Goal: Task Accomplishment & Management: Use online tool/utility

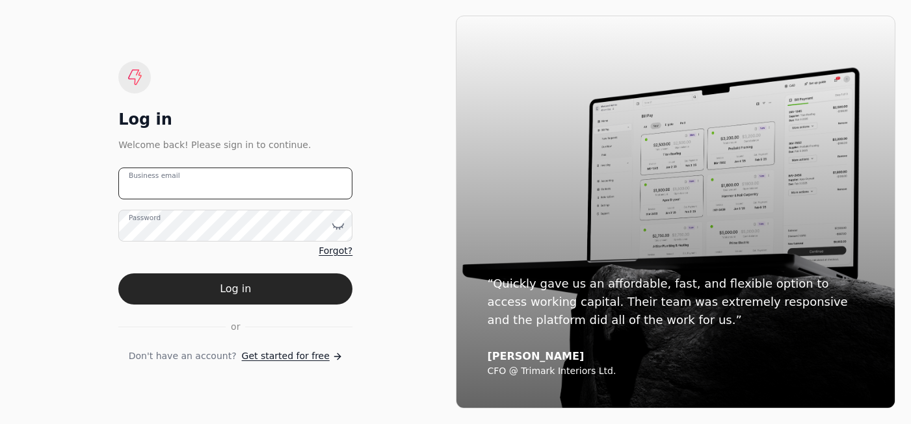
type email "[PERSON_NAME][EMAIL_ADDRESS][DOMAIN_NAME]"
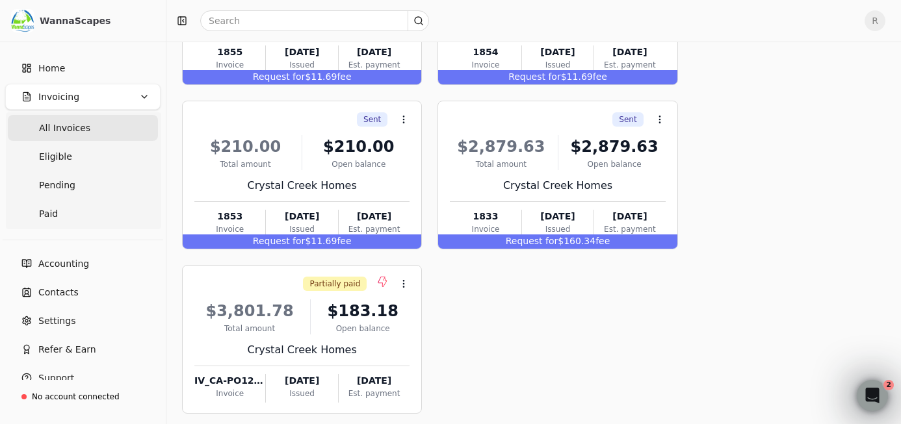
scroll to position [520, 0]
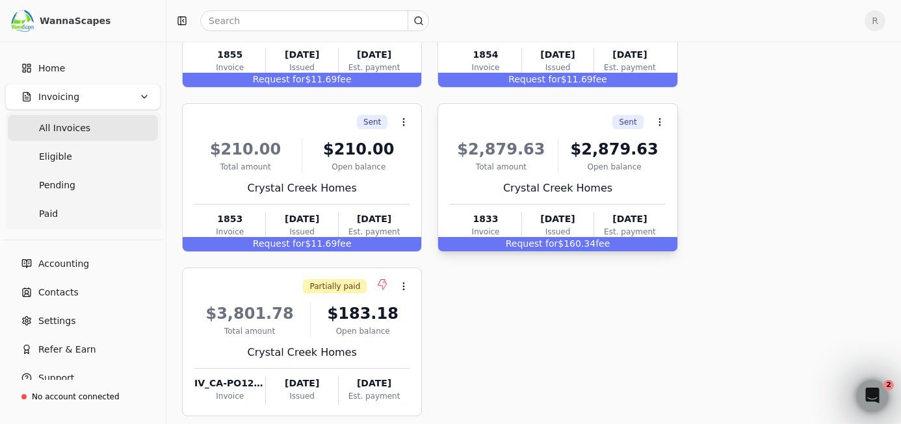
click at [502, 157] on div "$2,879.63" at bounding box center [501, 149] width 102 height 23
click at [673, 155] on span "Open" at bounding box center [680, 155] width 24 height 14
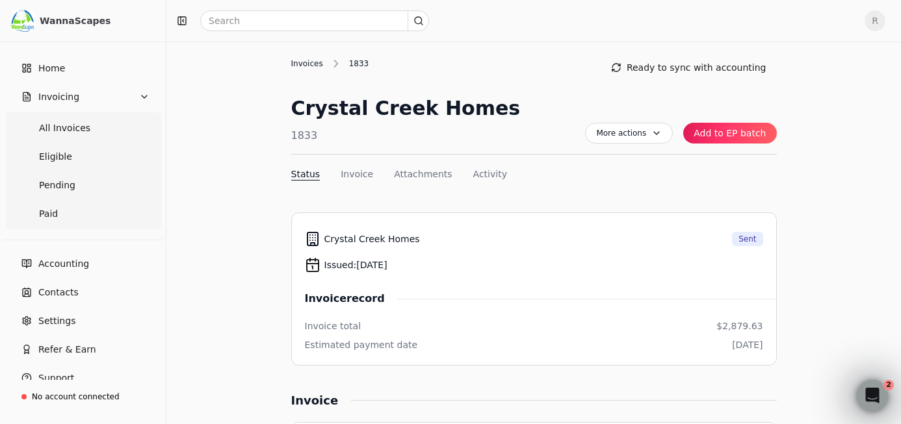
click at [311, 63] on div "Invoices" at bounding box center [310, 64] width 38 height 12
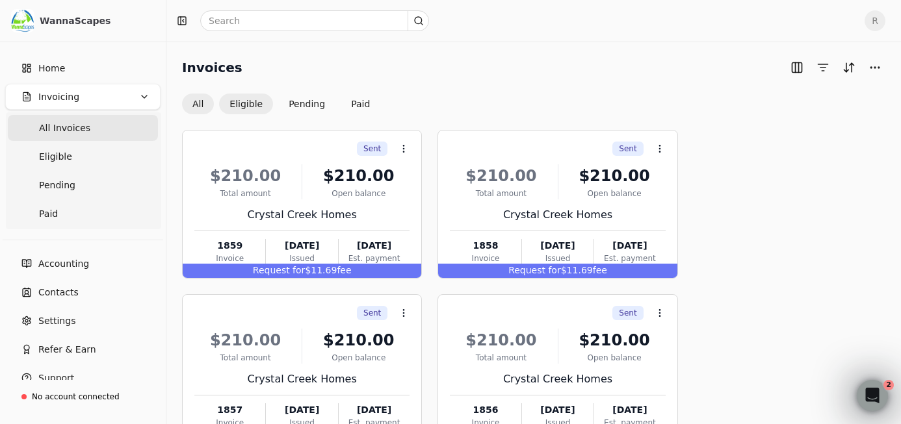
click at [235, 96] on button "Eligible" at bounding box center [246, 104] width 54 height 21
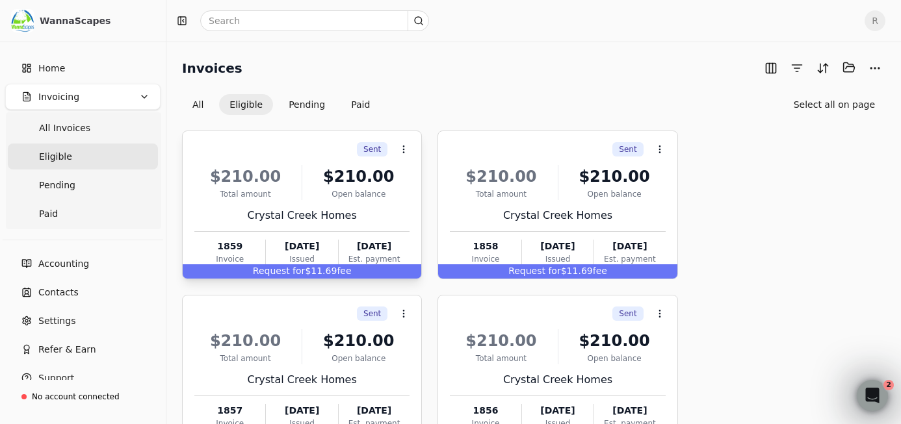
click at [344, 170] on div "$210.00" at bounding box center [358, 176] width 102 height 23
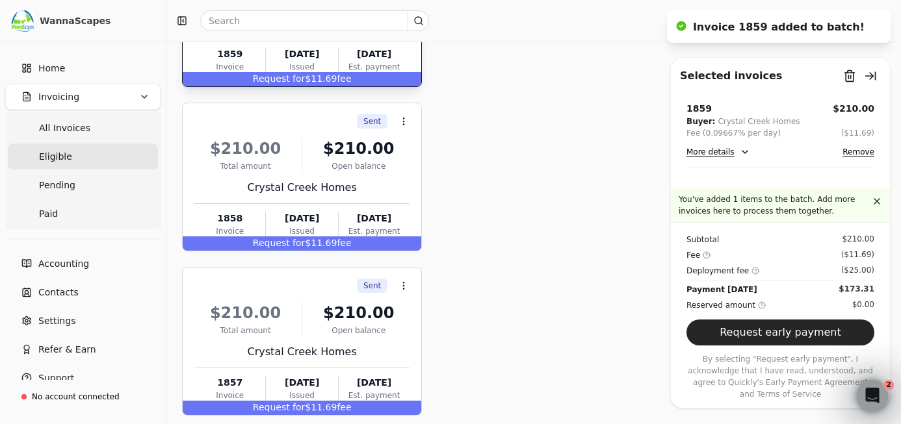
scroll to position [195, 0]
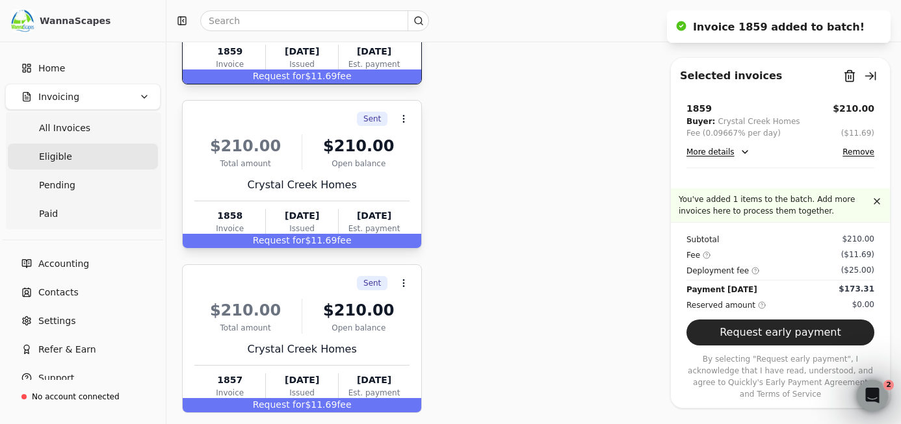
click at [335, 169] on div "$210.00 Total amount $210.00 Open balance Crystal Creek Homes 1858 Invoice [DAT…" at bounding box center [301, 182] width 215 height 111
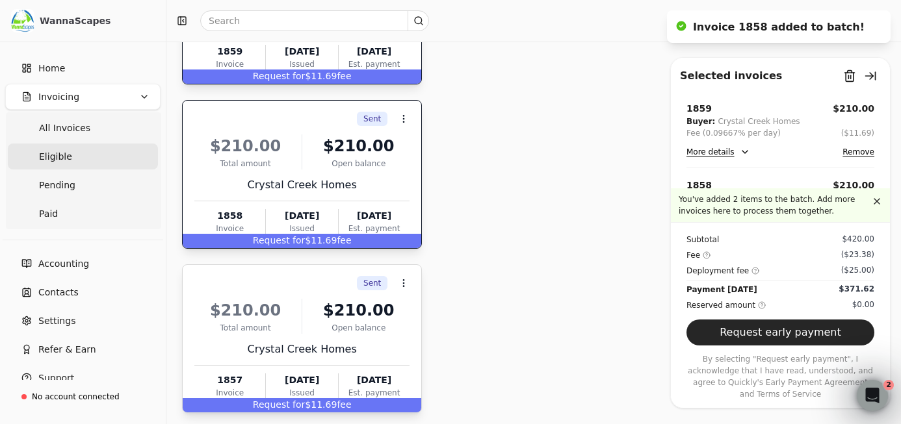
click at [343, 319] on div "$210.00" at bounding box center [358, 310] width 102 height 23
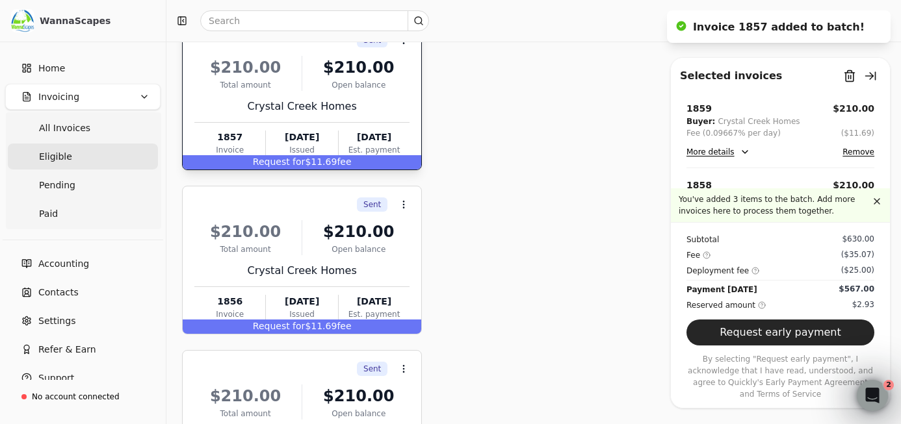
scroll to position [455, 0]
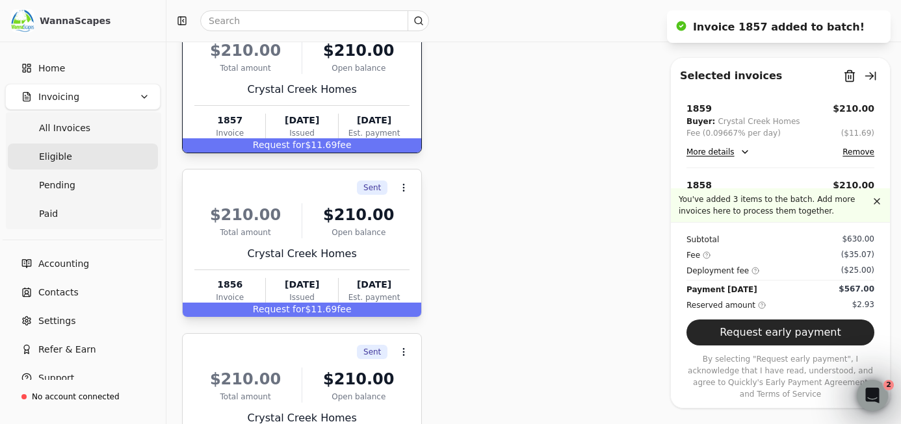
click at [333, 225] on div "$210.00" at bounding box center [358, 214] width 102 height 23
click at [343, 363] on div "$210.00 Total amount $210.00 Open balance Crystal Creek Homes 1855 Invoice [DAT…" at bounding box center [301, 415] width 215 height 111
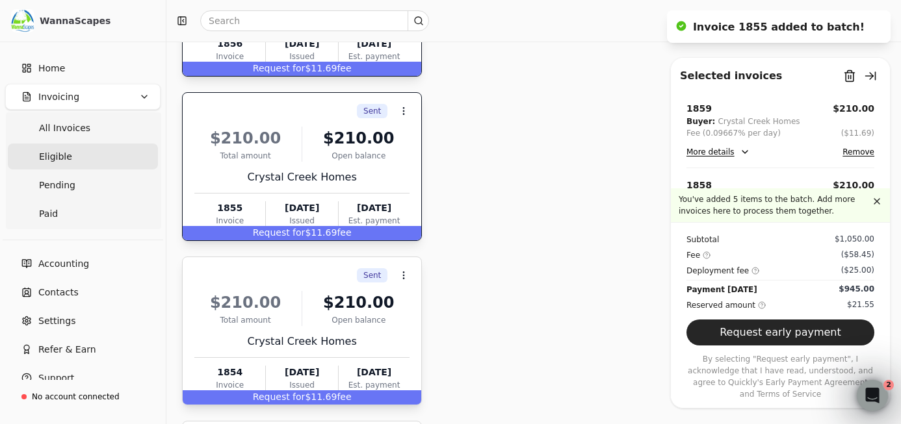
scroll to position [715, 0]
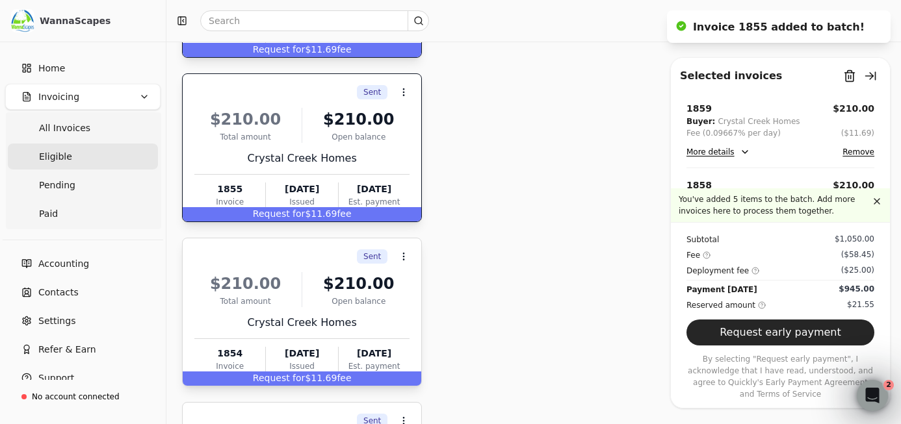
click at [335, 278] on div "$210.00" at bounding box center [358, 283] width 102 height 23
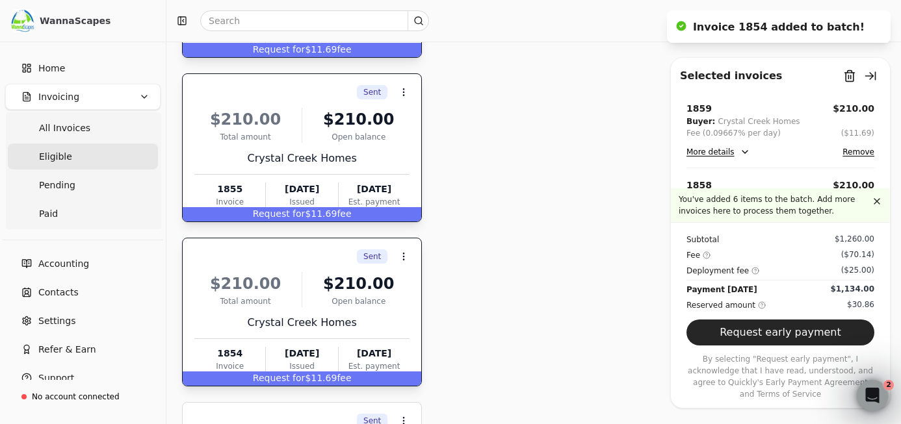
click at [322, 177] on div "$210.00 Total amount $210.00 Open balance Crystal Creek Homes 1855 Invoice [DAT…" at bounding box center [301, 155] width 215 height 111
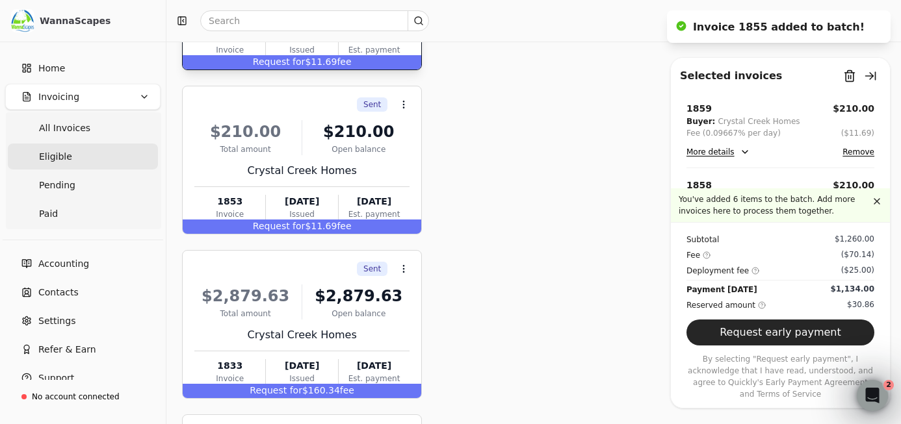
scroll to position [1040, 0]
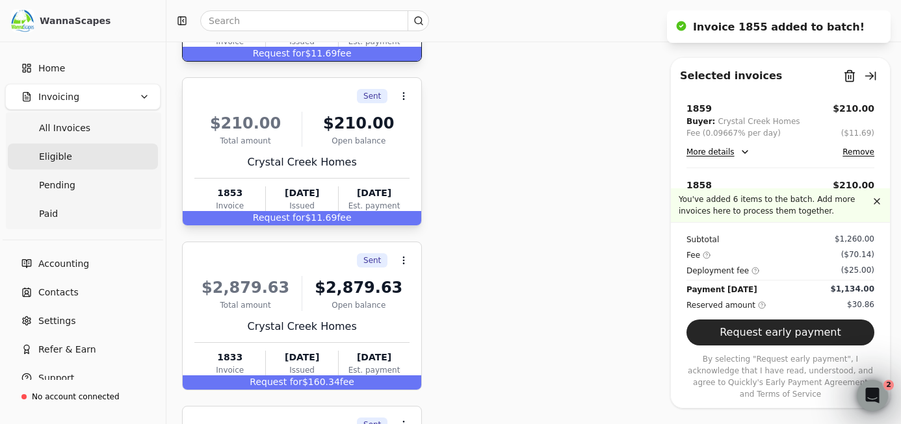
click at [359, 145] on div "Open balance" at bounding box center [358, 141] width 102 height 12
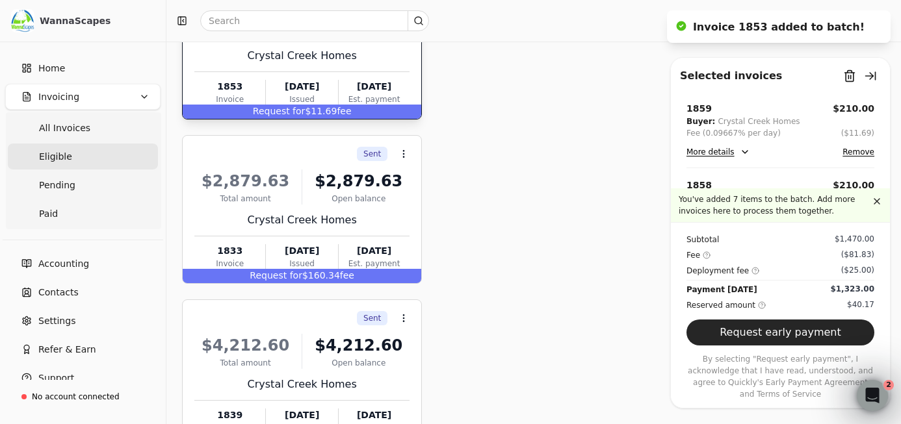
scroll to position [1170, 0]
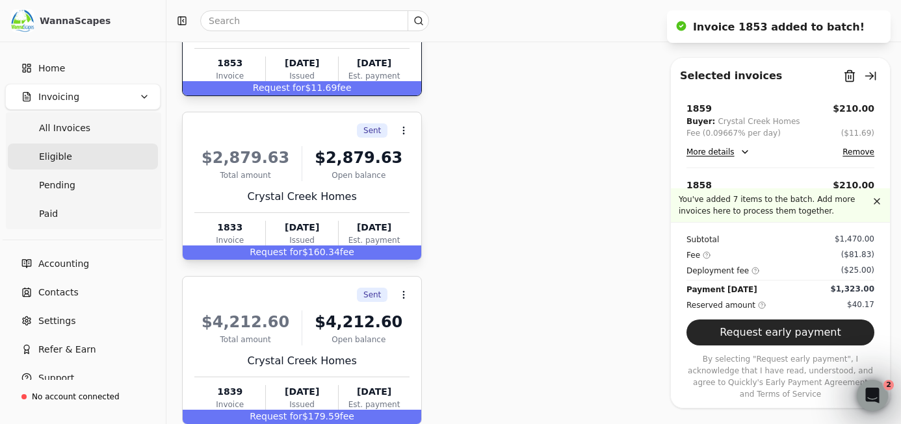
click at [346, 187] on div "$2,879.63 Total amount $2,879.63 Open balance Crystal Creek Homes 1833 Invoice …" at bounding box center [301, 193] width 215 height 111
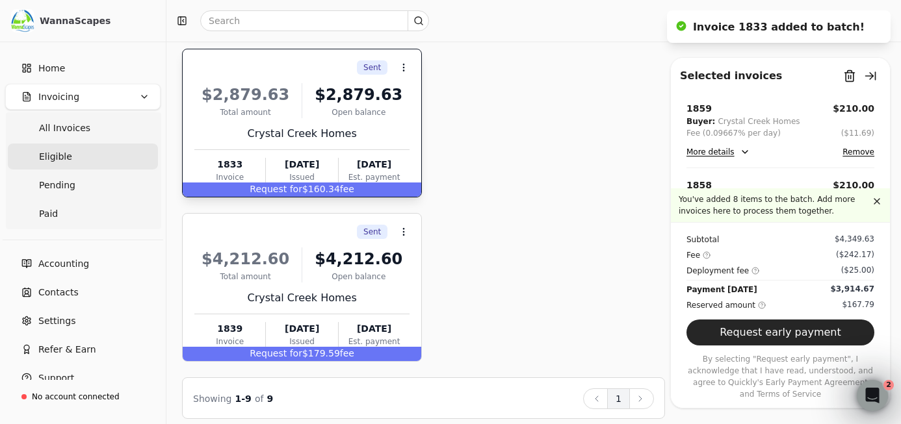
scroll to position [1243, 0]
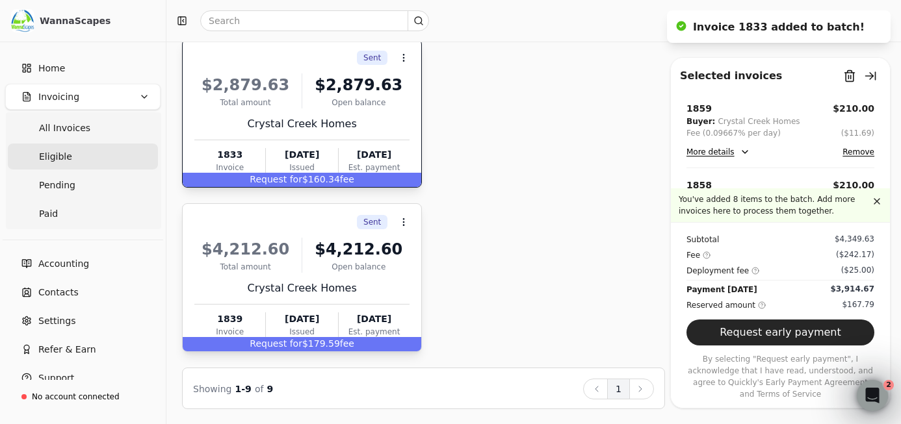
click at [281, 246] on div "$4,212.60" at bounding box center [245, 249] width 102 height 23
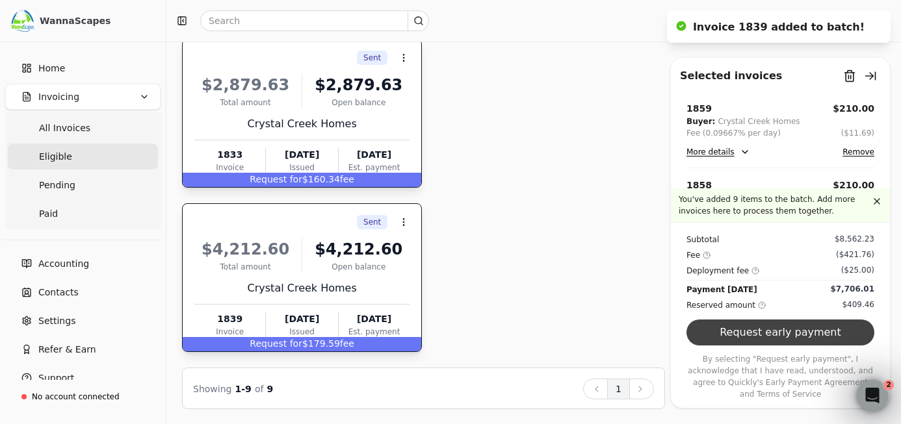
click at [770, 344] on button "Request early payment" at bounding box center [780, 333] width 188 height 26
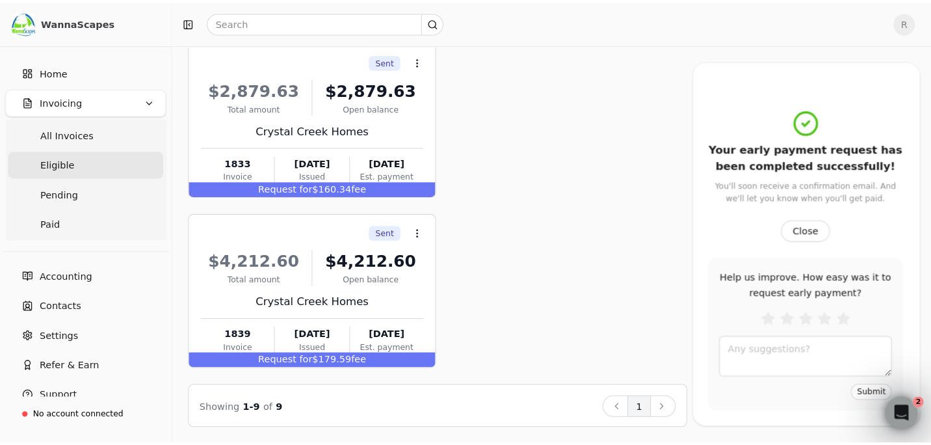
scroll to position [0, 0]
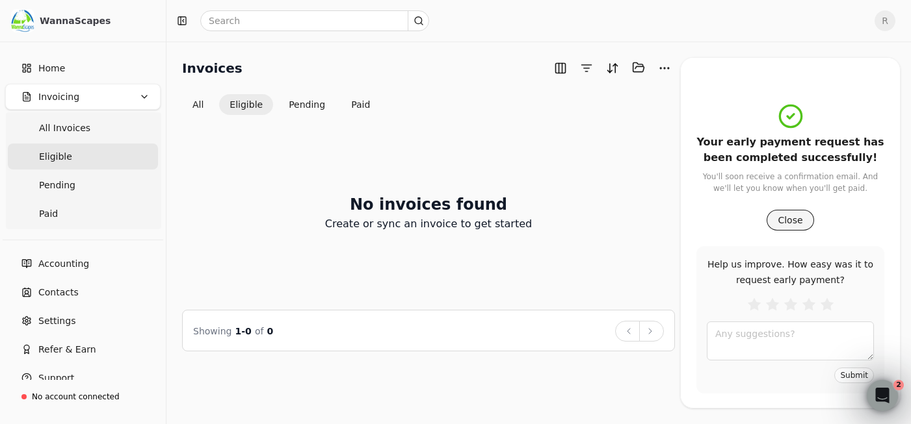
click at [791, 219] on button "Close" at bounding box center [789, 220] width 47 height 21
